Goal: Navigation & Orientation: Find specific page/section

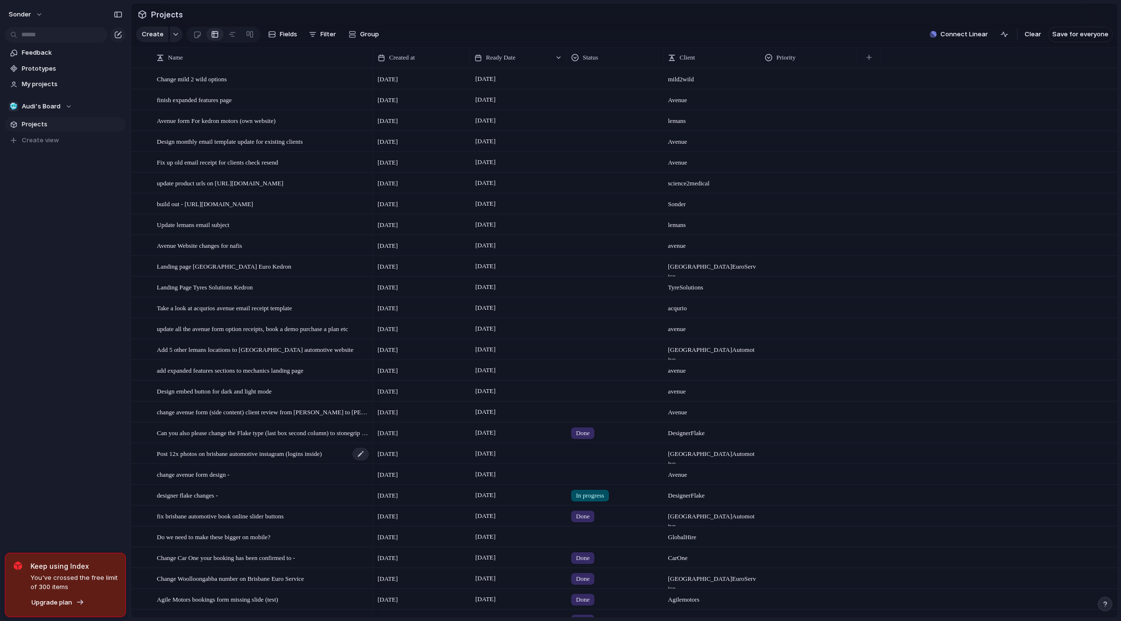
scroll to position [204, 0]
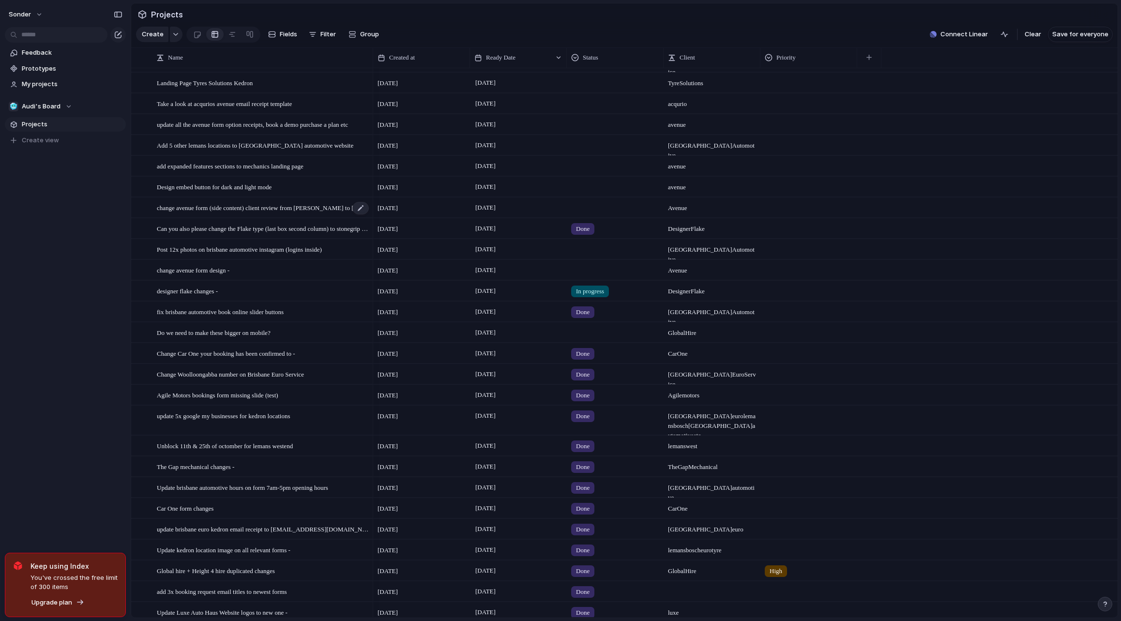
click at [251, 212] on span "change avenue form (side content) client review from [PERSON_NAME] to [PERSON_N…" at bounding box center [263, 207] width 213 height 11
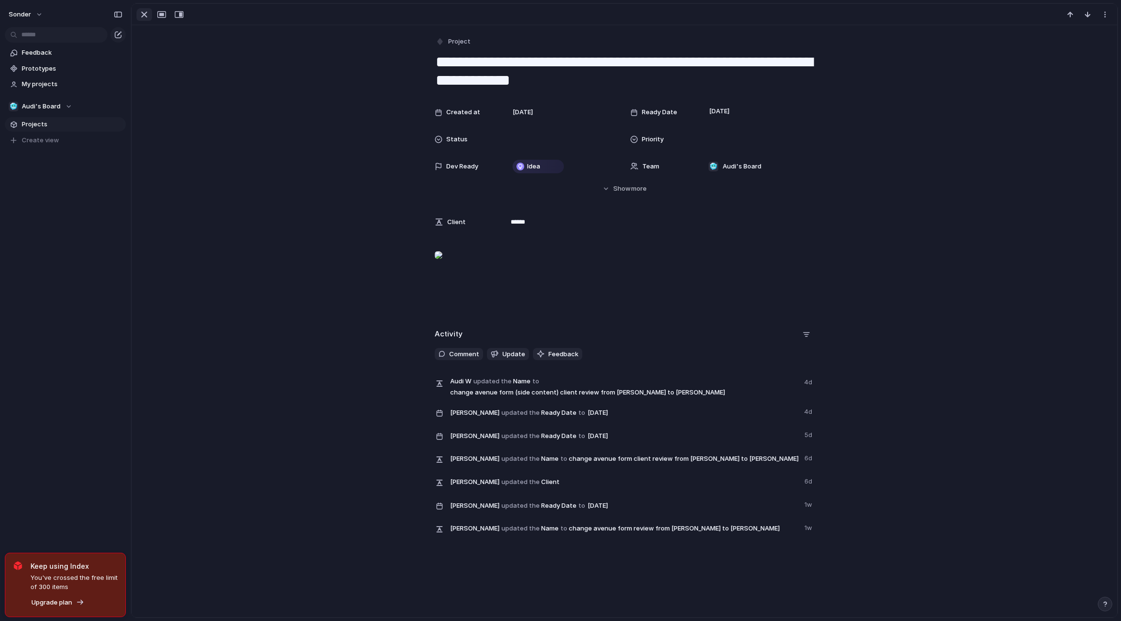
click at [146, 15] on div "button" at bounding box center [144, 15] width 12 height 12
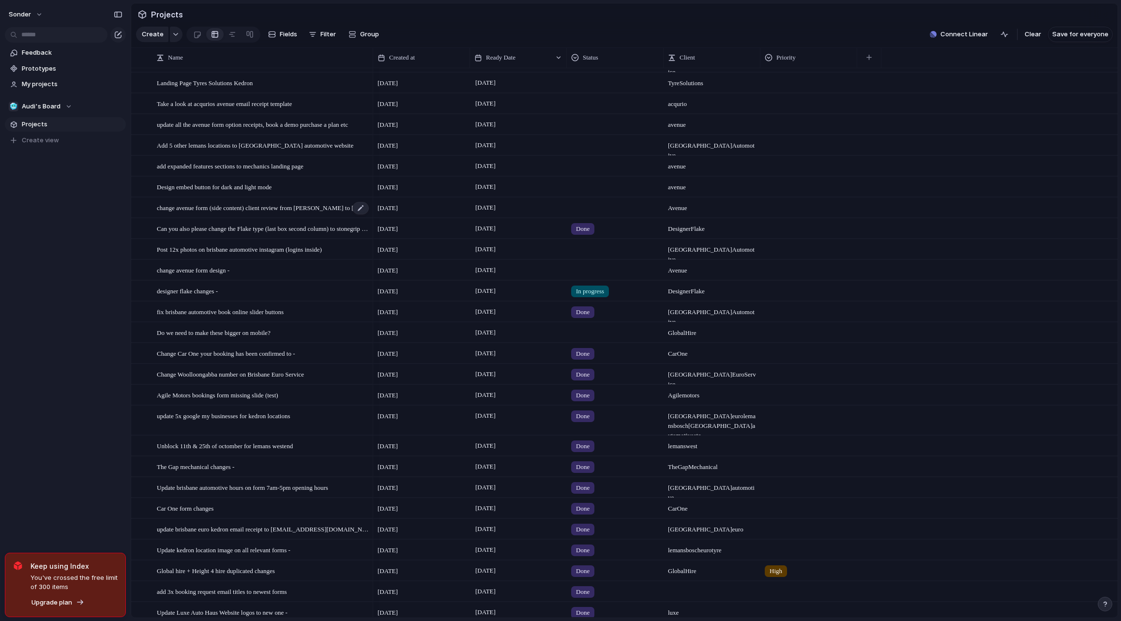
click at [240, 211] on span "change avenue form (side content) client review from [PERSON_NAME] to [PERSON_N…" at bounding box center [263, 207] width 213 height 11
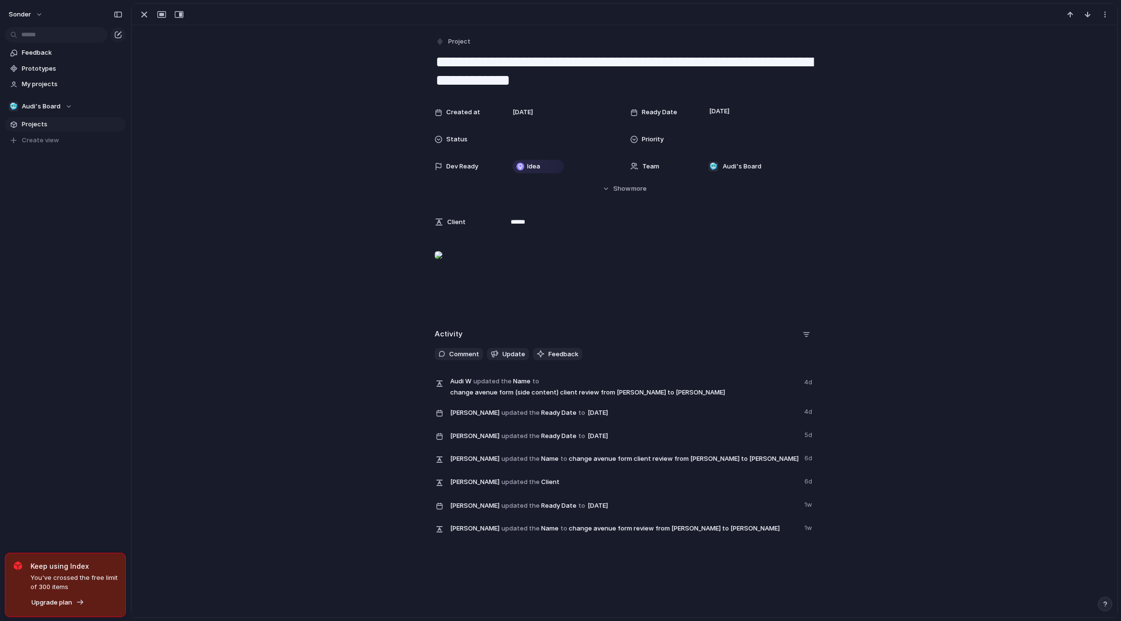
click at [443, 265] on div at bounding box center [439, 254] width 8 height 19
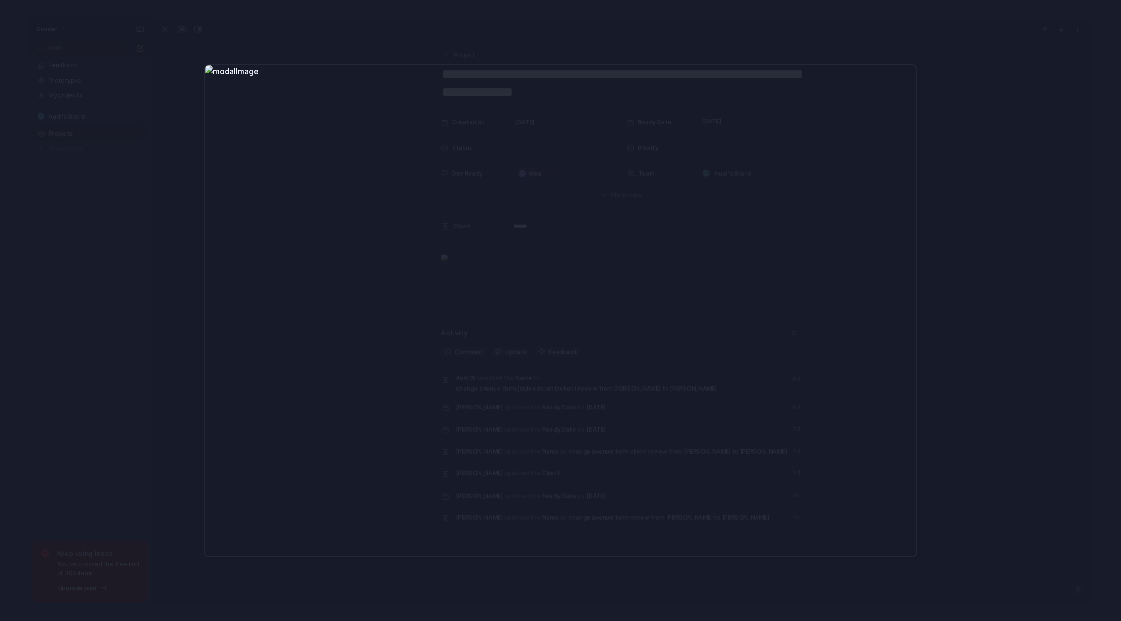
click at [118, 153] on div at bounding box center [560, 310] width 1121 height 621
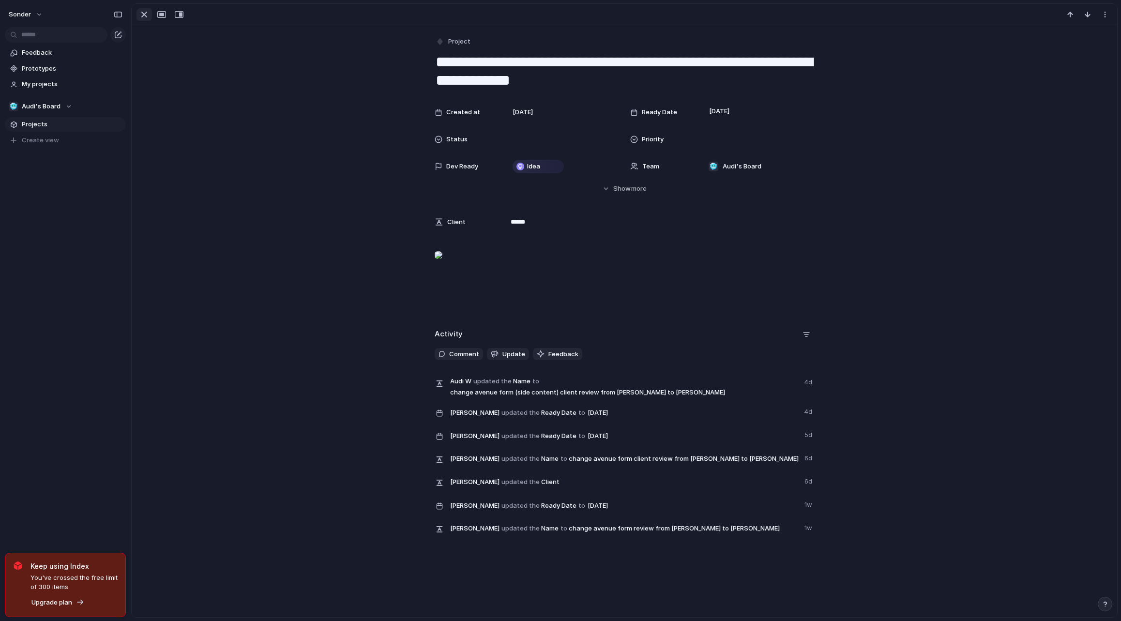
click at [146, 17] on div "button" at bounding box center [144, 15] width 12 height 12
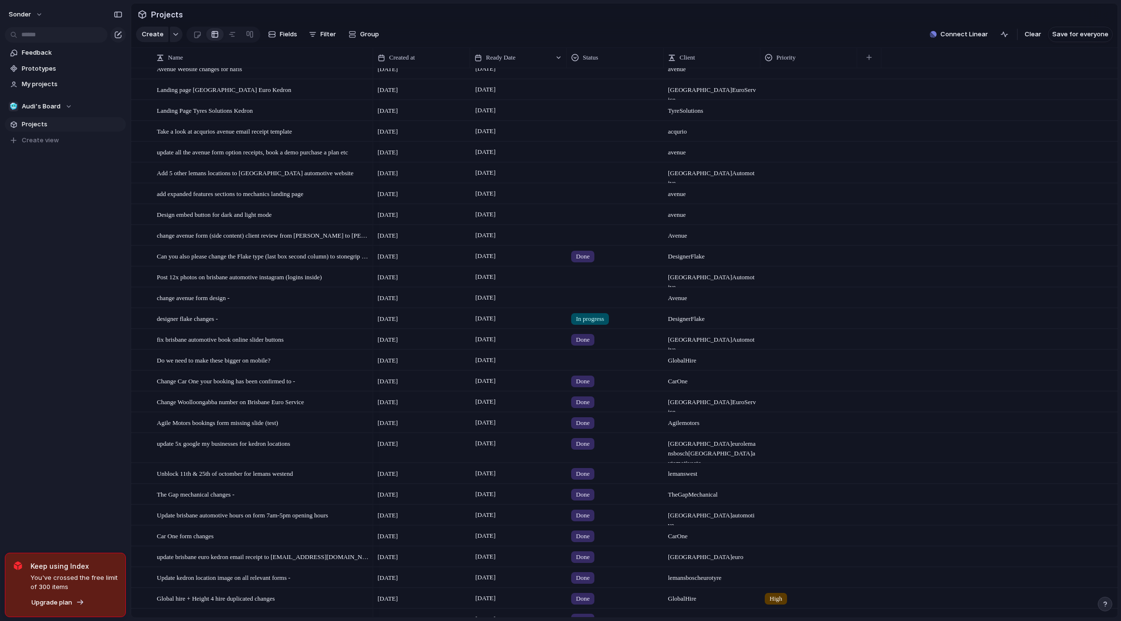
scroll to position [157, 0]
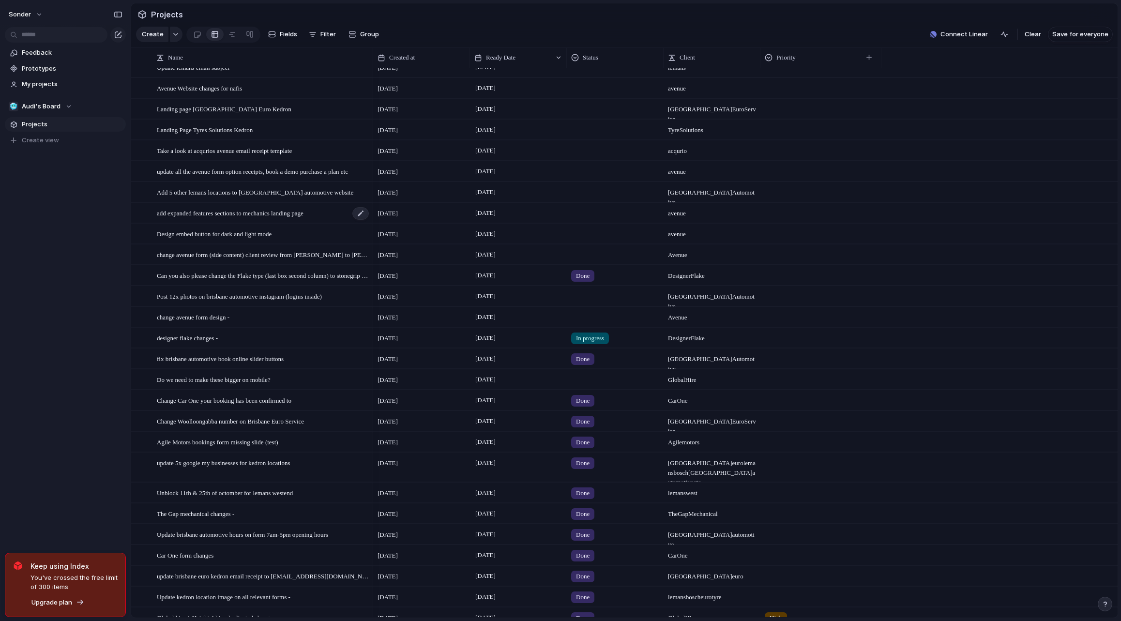
click at [207, 223] on div "add expanded features sections to mechanics landing page" at bounding box center [263, 213] width 213 height 20
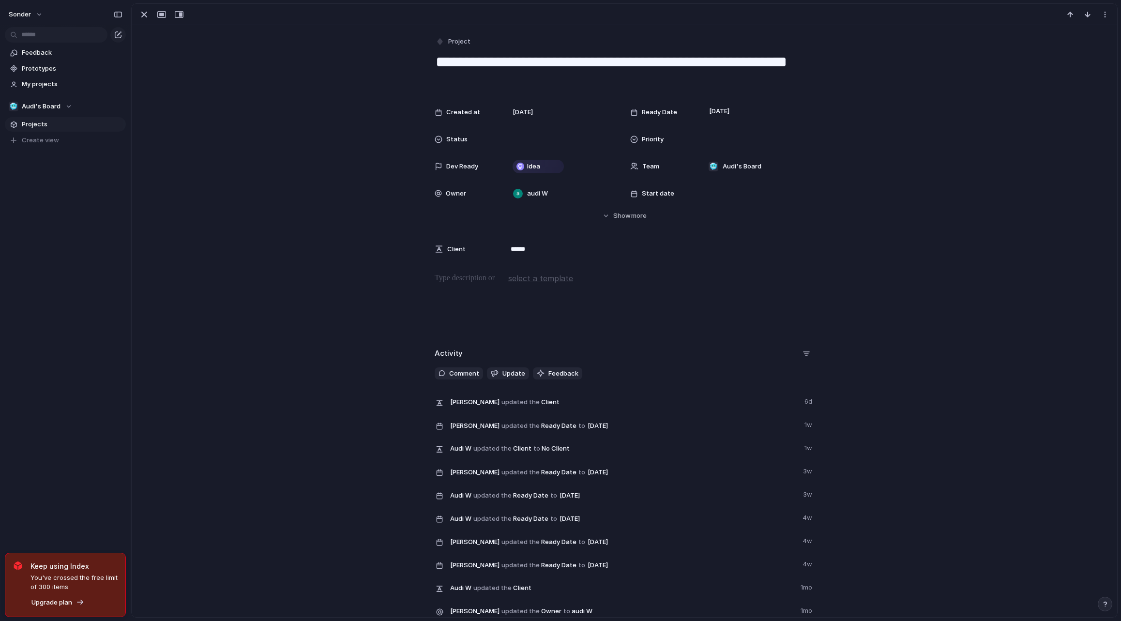
click at [149, 21] on div at bounding box center [625, 14] width 986 height 21
click at [148, 17] on div "button" at bounding box center [144, 15] width 12 height 12
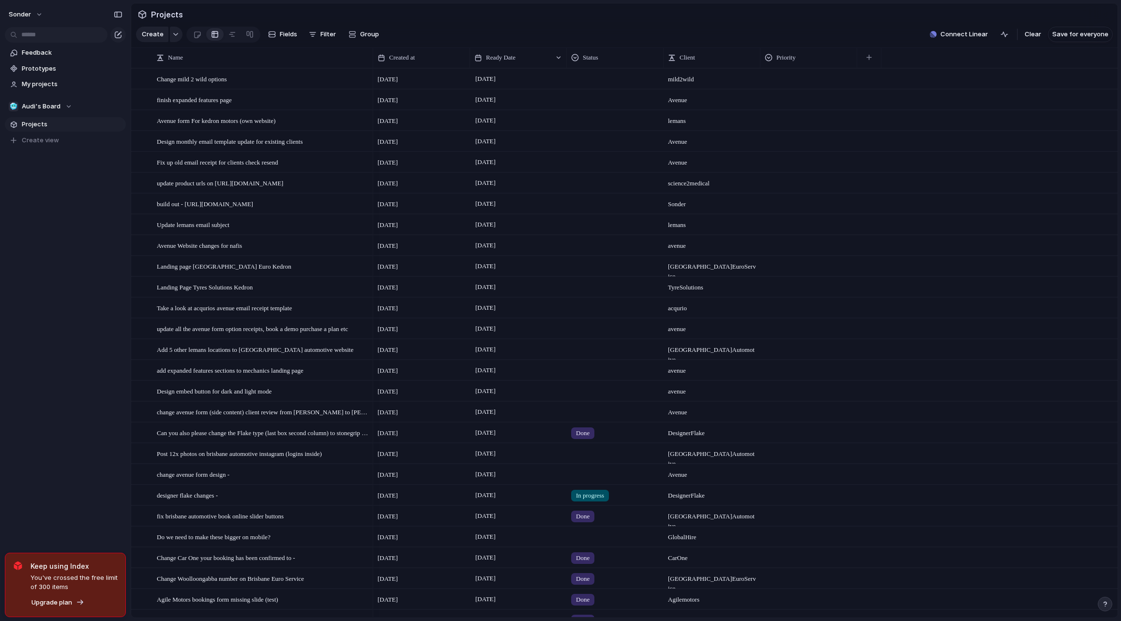
click at [691, 89] on div "mild 2 wild" at bounding box center [712, 79] width 96 height 20
click at [700, 214] on div "Sonder" at bounding box center [712, 204] width 96 height 20
click at [714, 334] on span "avenue" at bounding box center [712, 326] width 96 height 15
click at [721, 272] on span "Brisbane Euro Service" at bounding box center [712, 269] width 96 height 25
click at [717, 310] on span "acqurio" at bounding box center [712, 305] width 96 height 15
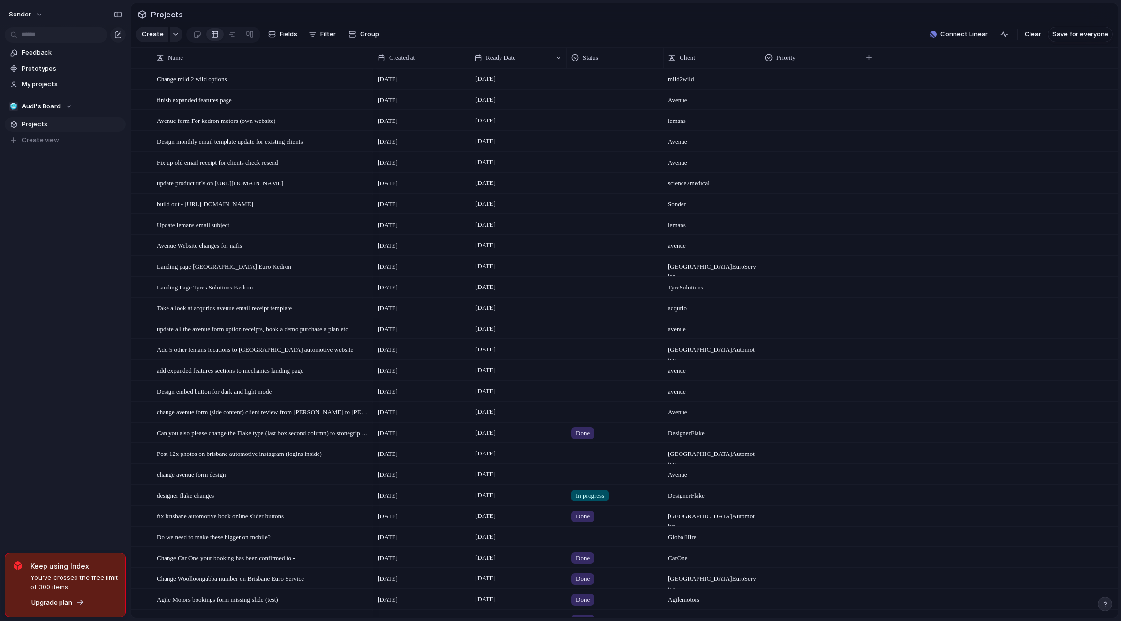
click at [725, 339] on div "avenue" at bounding box center [712, 329] width 96 height 20
click at [738, 357] on span "Brisbane Automotive" at bounding box center [712, 352] width 96 height 25
click at [232, 464] on div "Post 12x photos on brisbane automotive instagram (logins inside)" at bounding box center [263, 454] width 213 height 20
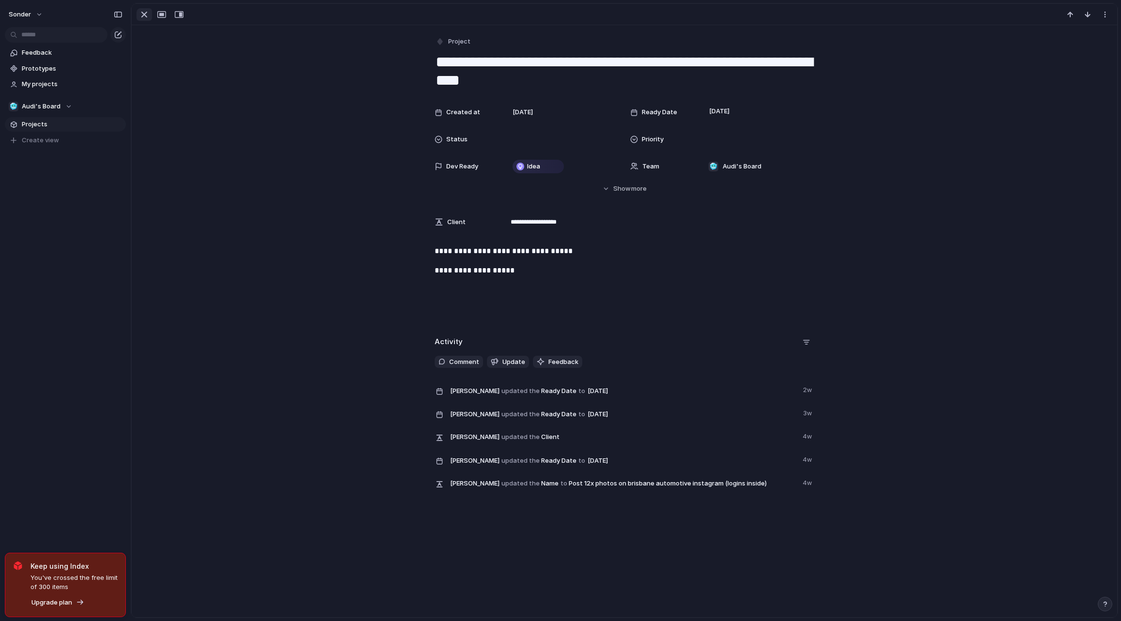
click at [147, 14] on div "button" at bounding box center [144, 15] width 12 height 12
